Goal: Transaction & Acquisition: Register for event/course

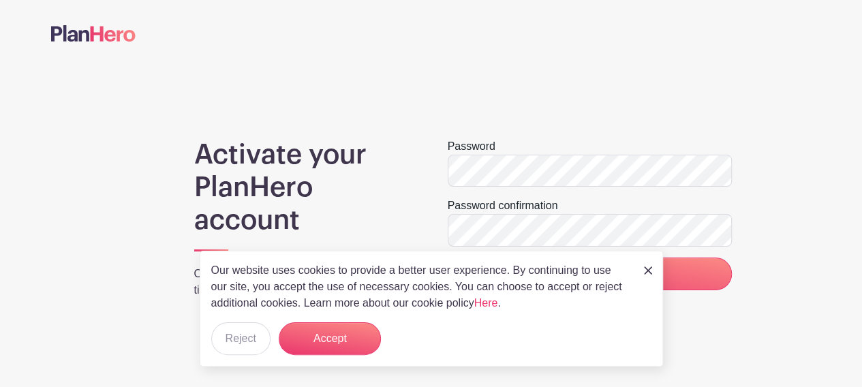
click at [417, 239] on div "Activate your PlanHero account Organize your group. Save yourself some time." at bounding box center [304, 223] width 253 height 171
click at [456, 369] on main "Activate your PlanHero account Organize your group. Save yourself some time. Pa…" at bounding box center [431, 197] width 862 height 395
click at [328, 339] on button "Accept" at bounding box center [330, 338] width 102 height 33
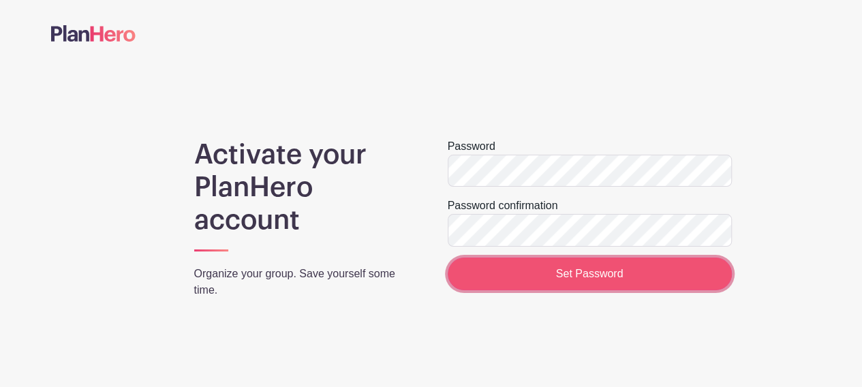
click at [583, 273] on input "Set Password" at bounding box center [590, 274] width 284 height 33
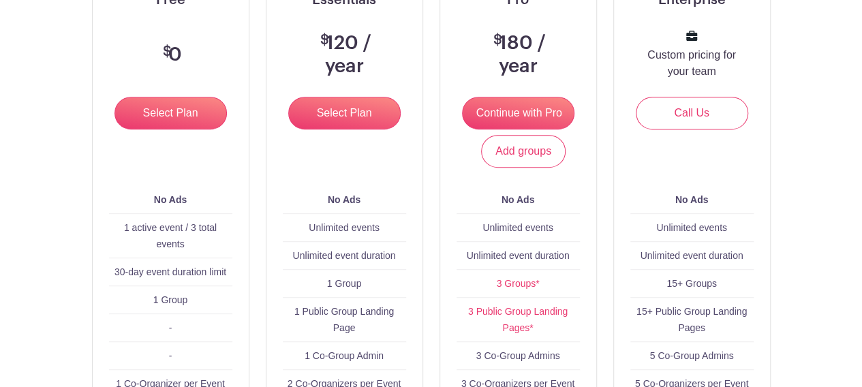
scroll to position [228, 0]
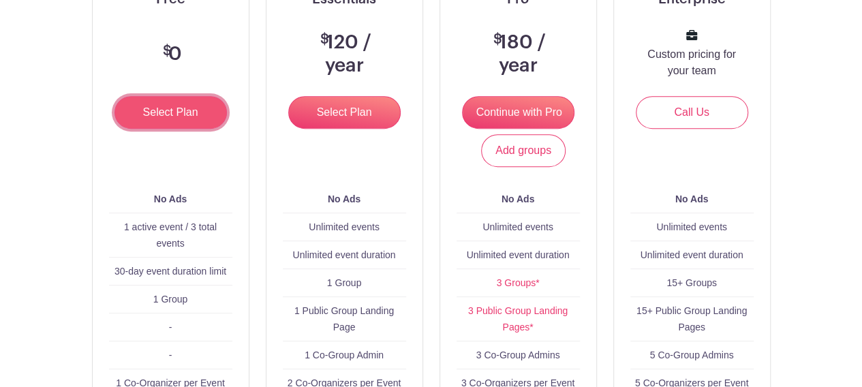
click at [148, 110] on input "Select Plan" at bounding box center [170, 112] width 112 height 33
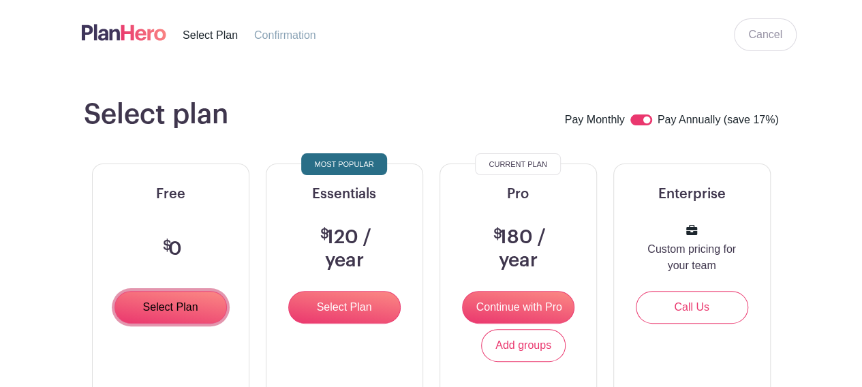
scroll to position [0, 0]
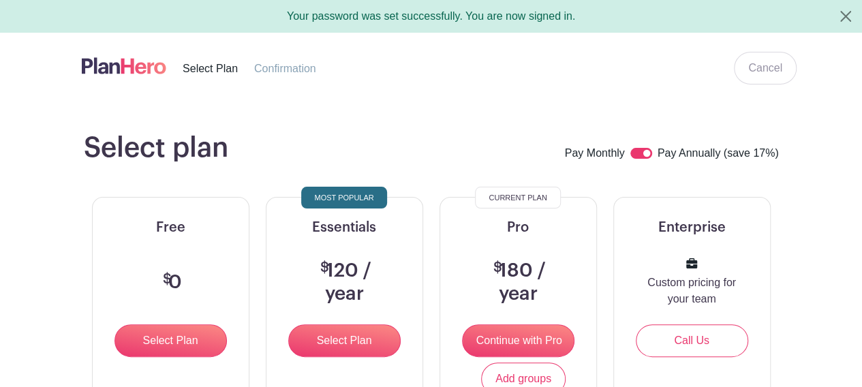
click at [278, 70] on span "Confirmation" at bounding box center [285, 69] width 62 height 12
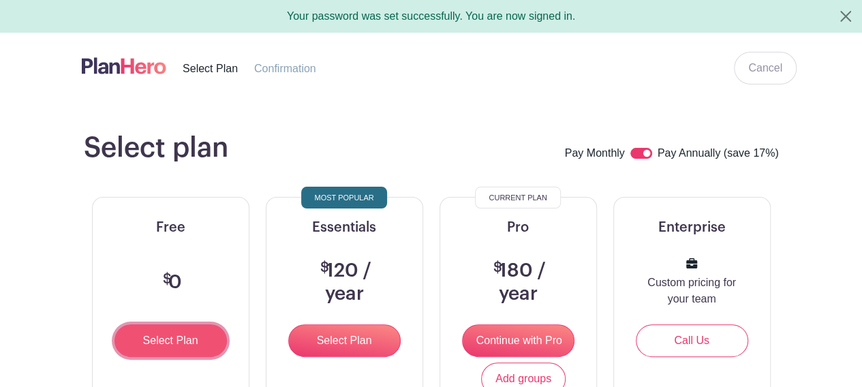
click at [159, 347] on input "Select Plan" at bounding box center [170, 340] width 112 height 33
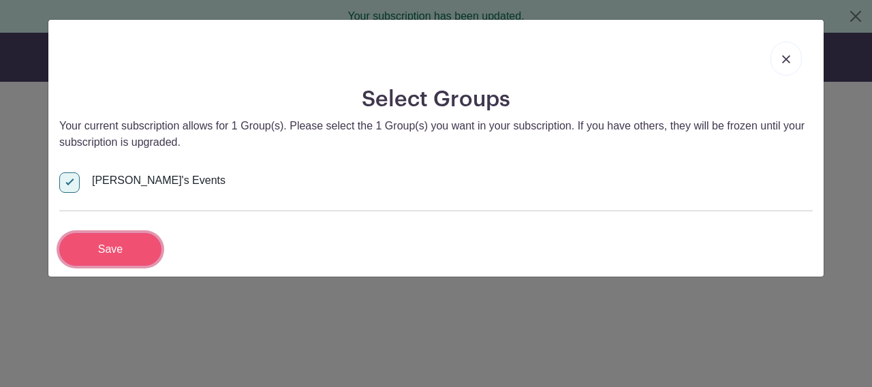
click at [102, 256] on input "Save" at bounding box center [110, 249] width 102 height 33
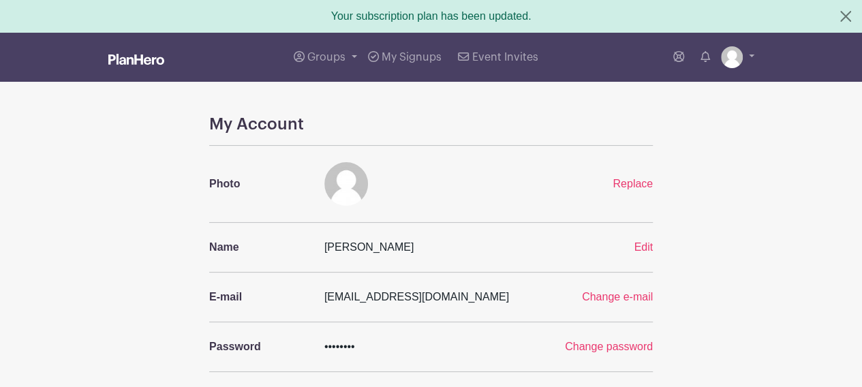
click at [334, 343] on span "••••••••" at bounding box center [339, 347] width 31 height 12
click at [316, 57] on span "Groups" at bounding box center [326, 57] width 38 height 11
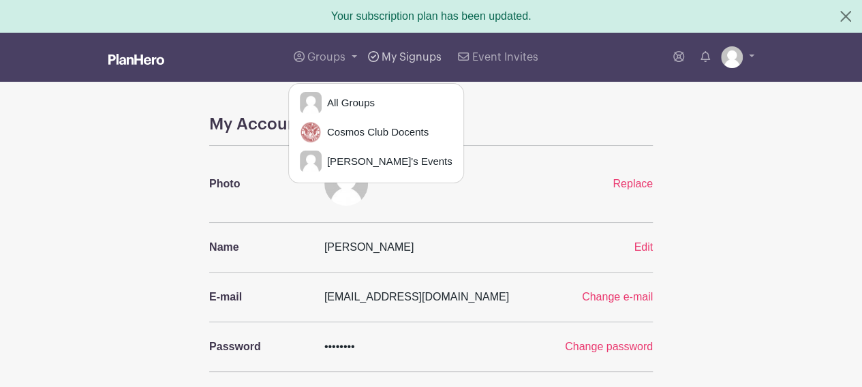
click at [390, 50] on link "My Signups" at bounding box center [405, 57] width 84 height 49
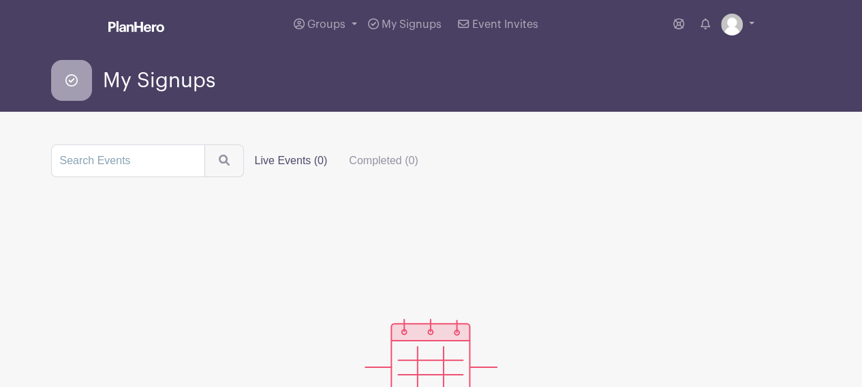
click at [490, 54] on div "My Signups" at bounding box center [431, 80] width 777 height 63
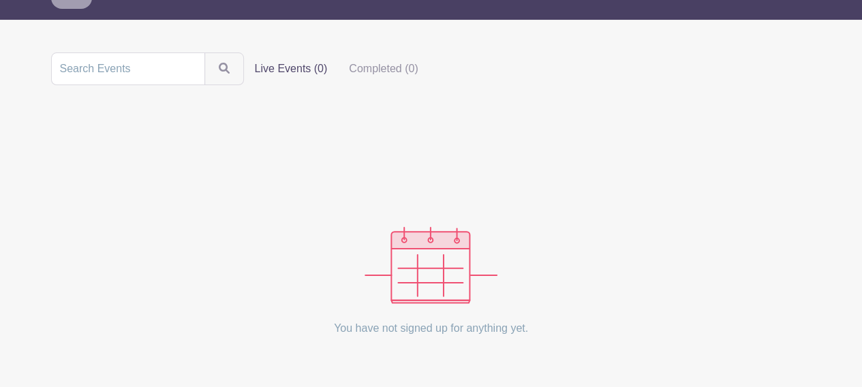
scroll to position [153, 0]
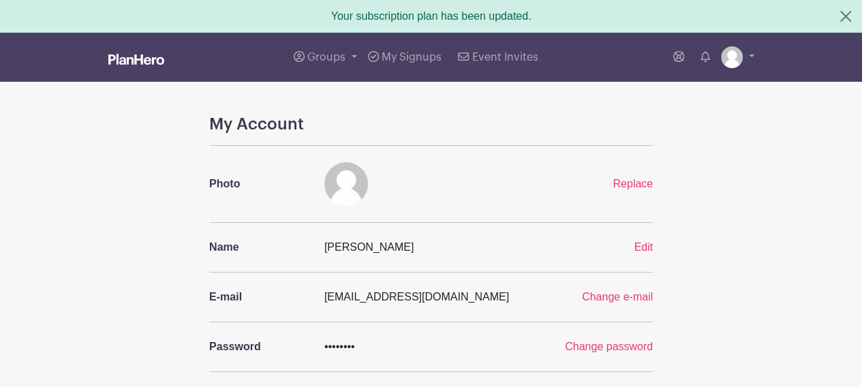
click at [399, 17] on div "Your subscription plan has been updated." at bounding box center [431, 16] width 862 height 33
click at [147, 59] on img at bounding box center [136, 59] width 56 height 11
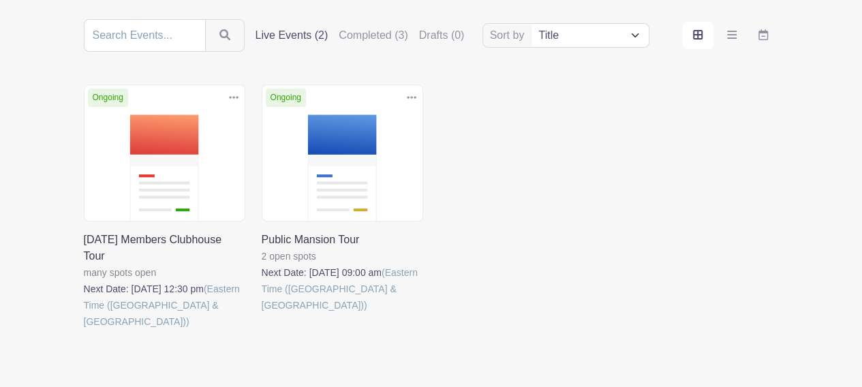
scroll to position [159, 0]
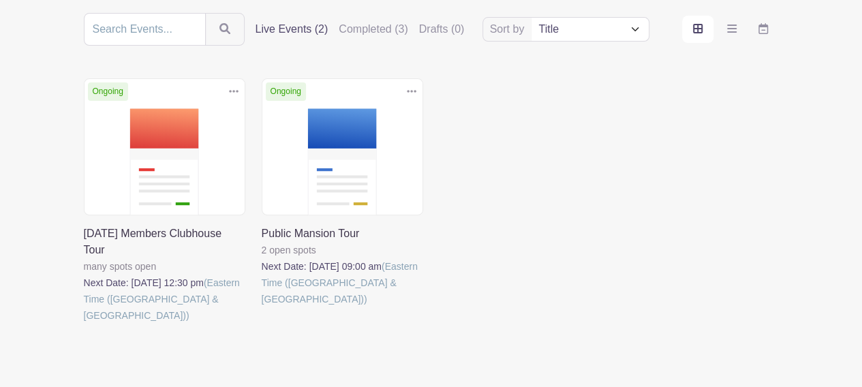
click at [84, 324] on link at bounding box center [84, 324] width 0 height 0
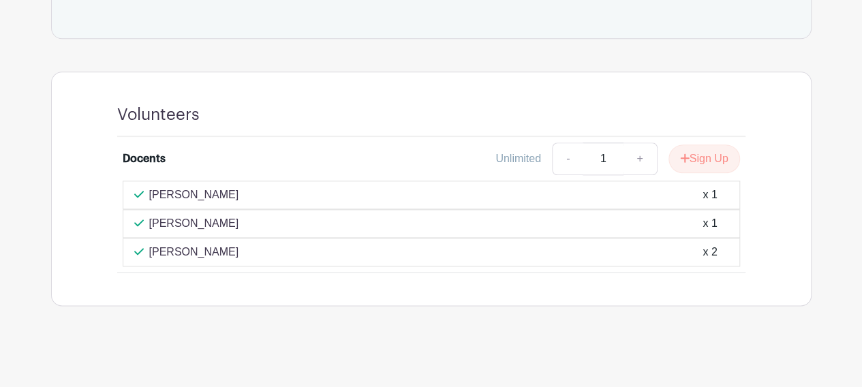
scroll to position [758, 0]
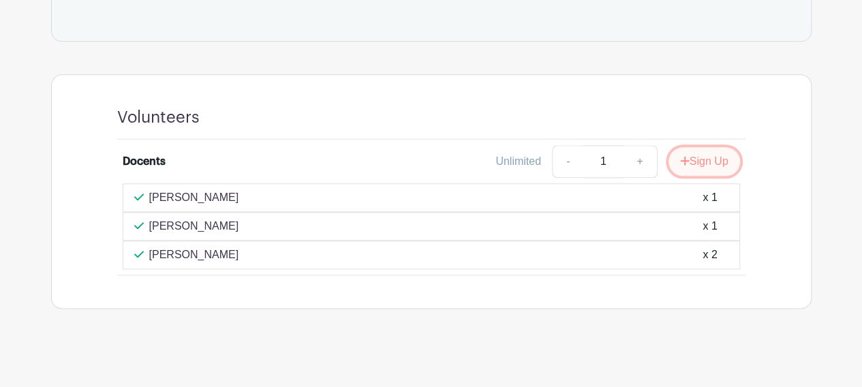
click at [692, 156] on button "Sign Up" at bounding box center [704, 161] width 72 height 29
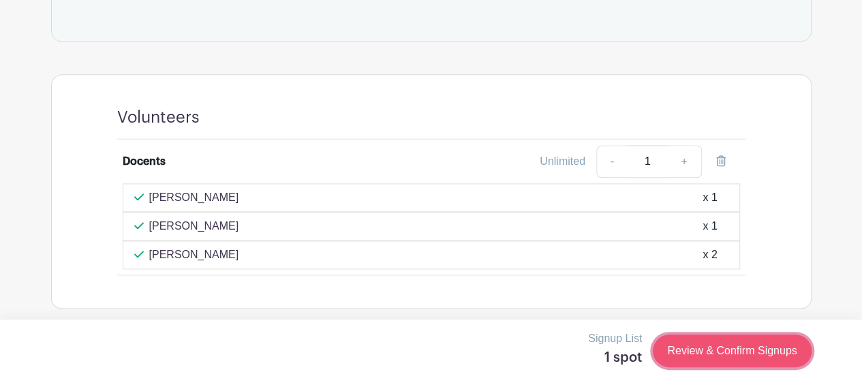
click at [695, 347] on link "Review & Confirm Signups" at bounding box center [732, 351] width 158 height 33
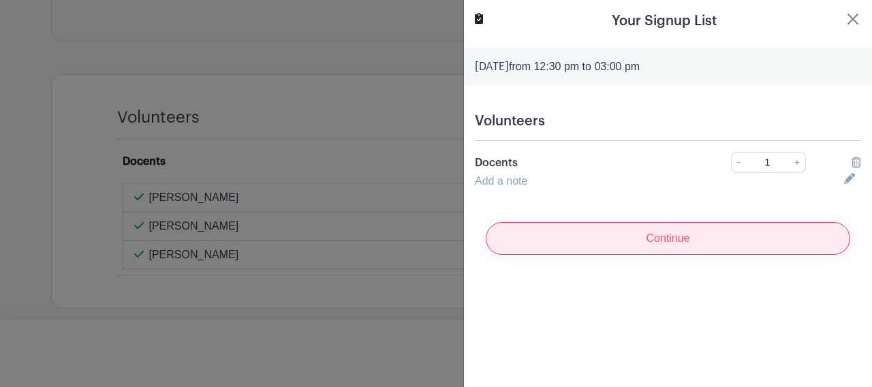
click at [656, 237] on input "Continue" at bounding box center [668, 238] width 365 height 33
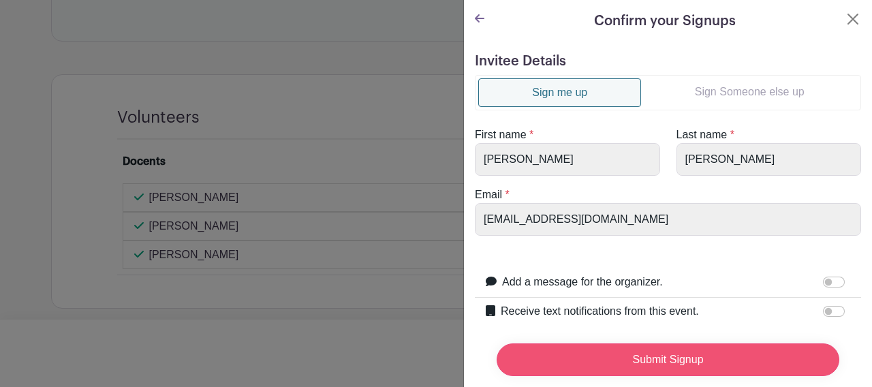
click at [668, 349] on input "Submit Signup" at bounding box center [668, 359] width 343 height 33
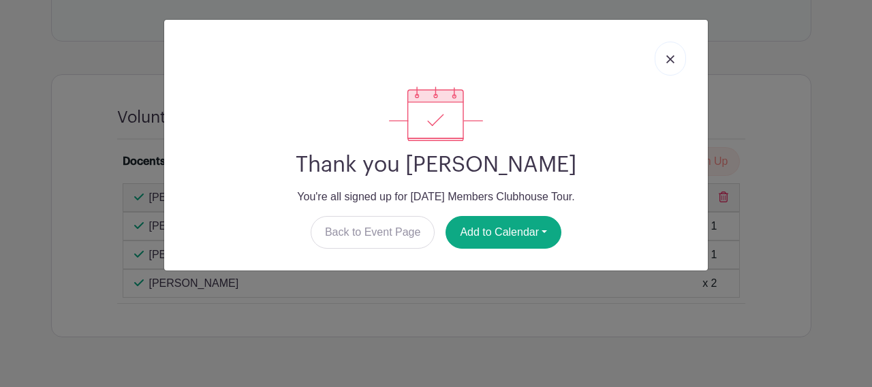
click at [675, 59] on link at bounding box center [670, 59] width 31 height 34
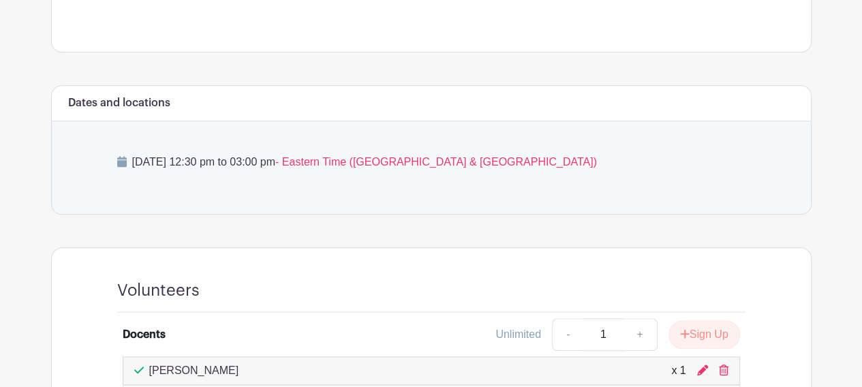
scroll to position [0, 0]
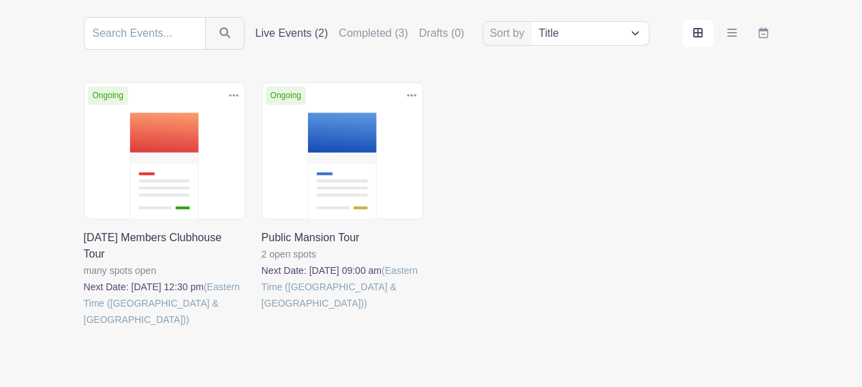
scroll to position [159, 0]
